Goal: Check status: Check status

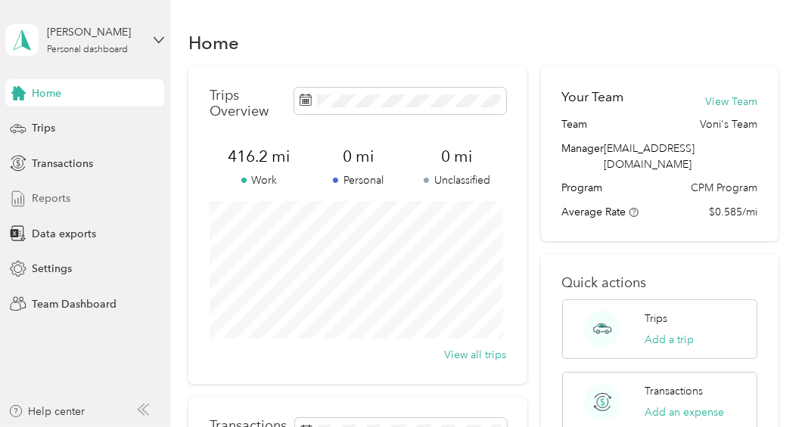
click at [52, 201] on span "Reports" at bounding box center [51, 199] width 39 height 16
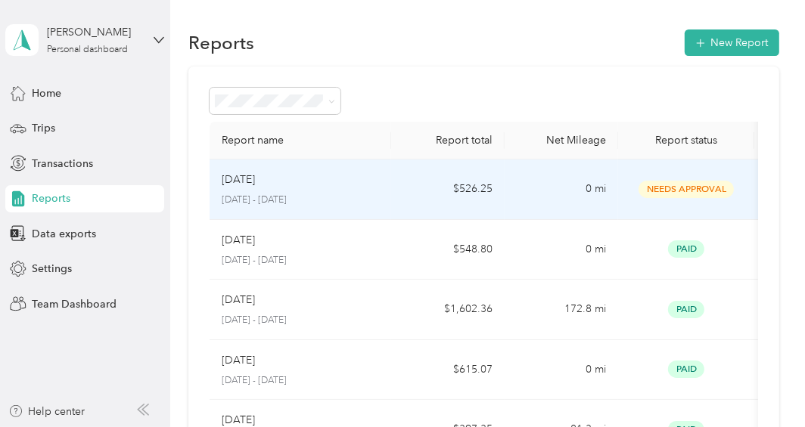
click at [267, 194] on p "[DATE] - [DATE]" at bounding box center [300, 201] width 157 height 14
